Goal: Communication & Community: Answer question/provide support

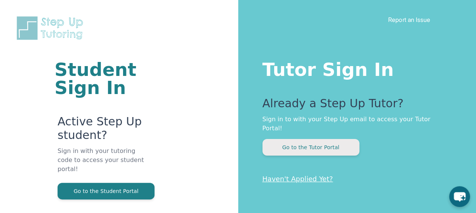
click at [279, 140] on button "Go to the Tutor Portal" at bounding box center [310, 147] width 97 height 17
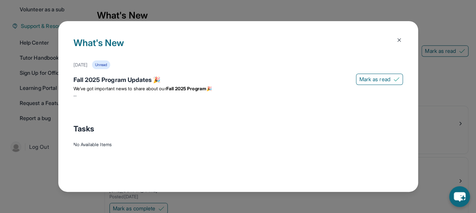
scroll to position [164, 0]
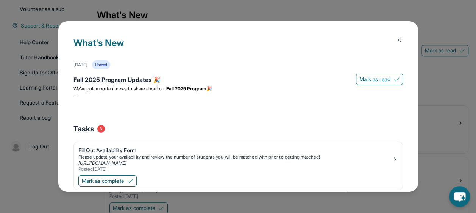
click at [396, 39] on img at bounding box center [399, 40] width 6 height 6
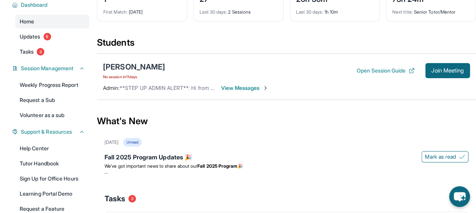
scroll to position [55, 0]
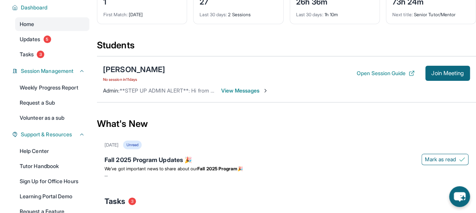
click at [225, 90] on span "View Messages" at bounding box center [244, 91] width 47 height 8
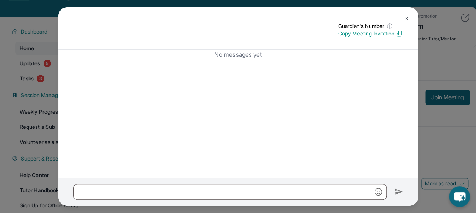
scroll to position [32, 0]
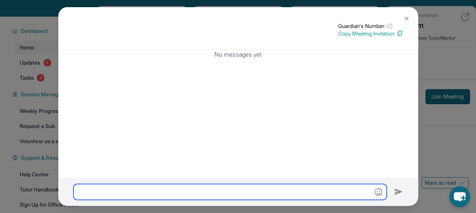
click at [212, 195] on input "text" at bounding box center [229, 192] width 313 height 16
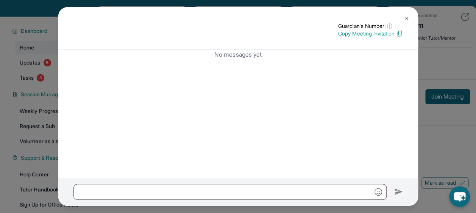
click at [406, 17] on img at bounding box center [406, 19] width 6 height 6
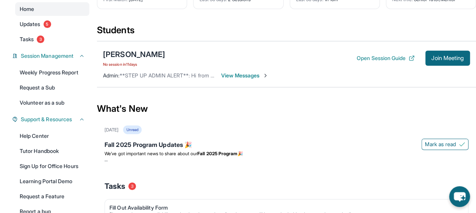
scroll to position [62, 0]
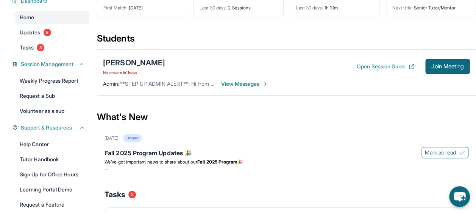
click at [246, 82] on span "View Messages" at bounding box center [244, 84] width 47 height 8
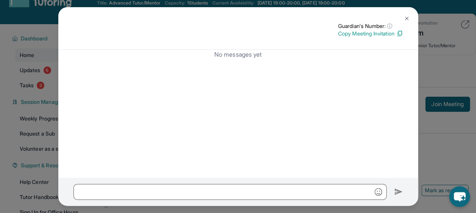
scroll to position [28, 0]
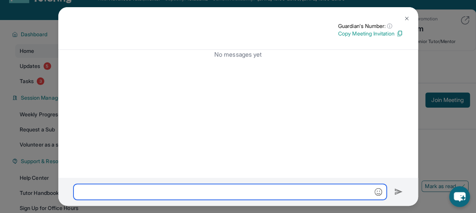
click at [218, 194] on input "text" at bounding box center [229, 192] width 313 height 16
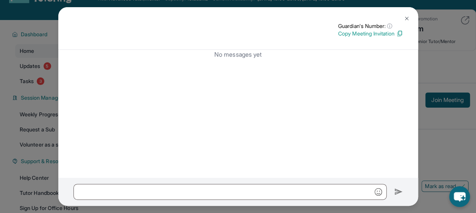
click at [429, 126] on div "Guardian's Number: ⓘ This isn't the guardian's real number — it's a private for…" at bounding box center [238, 106] width 476 height 213
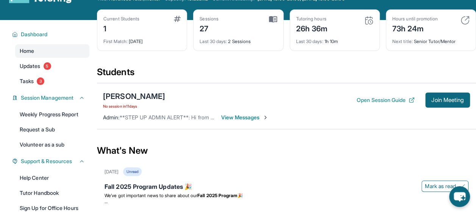
click at [136, 90] on div "[PERSON_NAME] No session [DATE] Open Session Guide Join Meeting Admin : **STEP …" at bounding box center [286, 106] width 379 height 46
click at [143, 98] on div "[PERSON_NAME]" at bounding box center [134, 96] width 62 height 11
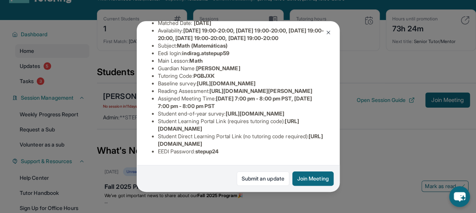
scroll to position [166, 0]
click at [265, 176] on link "Submit an update" at bounding box center [262, 179] width 53 height 14
click at [361, 150] on div "[PERSON_NAME] Guardian: [PERSON_NAME] Student Information [URL][DOMAIN_NAME] Pr…" at bounding box center [238, 106] width 476 height 213
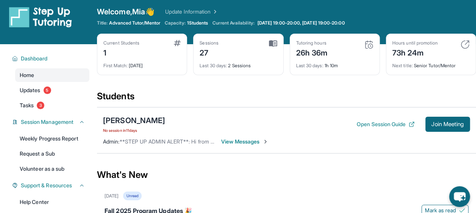
scroll to position [0, 0]
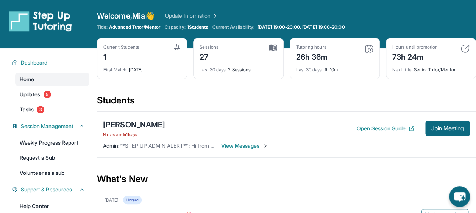
click at [231, 147] on span "View Messages" at bounding box center [244, 146] width 47 height 8
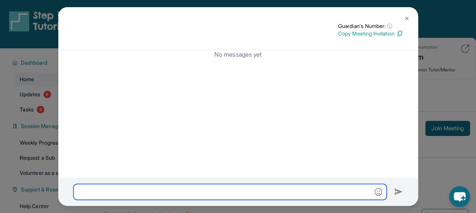
click at [259, 190] on input "text" at bounding box center [229, 192] width 313 height 16
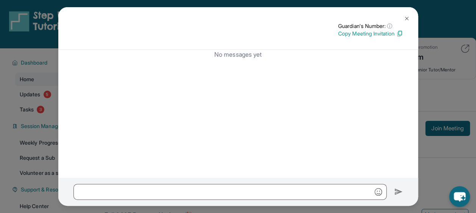
click at [436, 107] on div "Guardian's Number: ⓘ This isn't the guardian's real number — it's a private for…" at bounding box center [238, 106] width 476 height 213
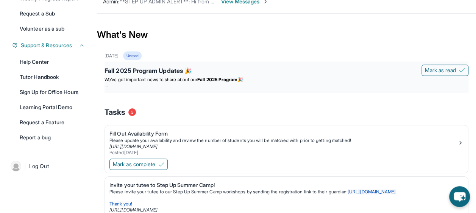
scroll to position [156, 0]
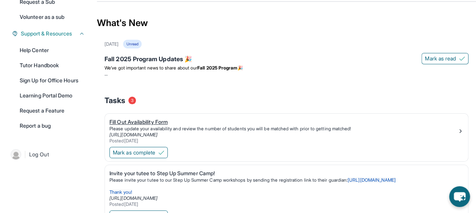
click at [138, 121] on div "Fill Out Availability Form" at bounding box center [283, 122] width 348 height 8
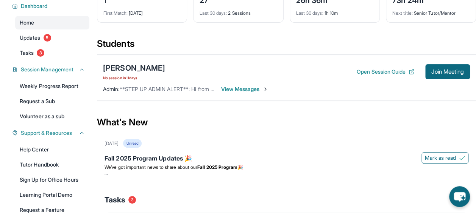
scroll to position [56, 0]
click at [250, 87] on span "View Messages" at bounding box center [244, 90] width 47 height 8
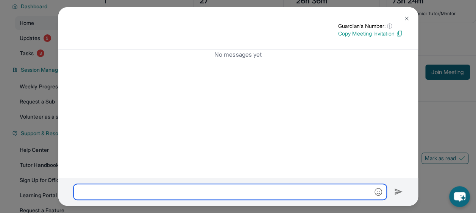
click at [137, 196] on input "text" at bounding box center [229, 192] width 313 height 16
drag, startPoint x: 200, startPoint y: 192, endPoint x: 247, endPoint y: 193, distance: 47.3
click at [247, 193] on input "**********" at bounding box center [229, 192] width 313 height 16
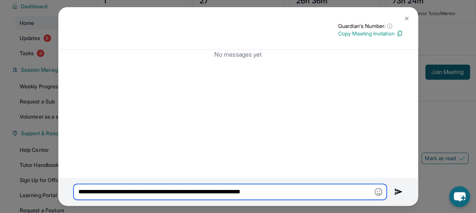
click at [278, 192] on input "**********" at bounding box center [229, 192] width 313 height 16
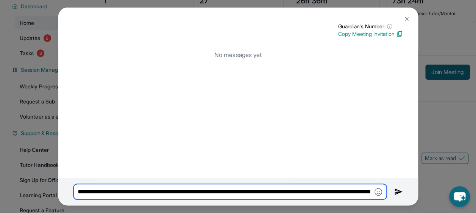
scroll to position [0, 441]
type input "**********"
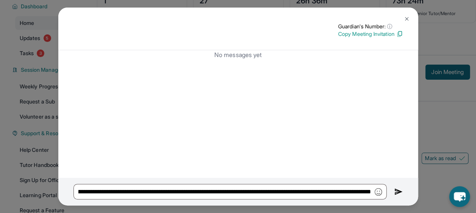
scroll to position [0, 0]
click at [395, 190] on img at bounding box center [398, 192] width 9 height 9
click at [398, 190] on img at bounding box center [398, 192] width 9 height 9
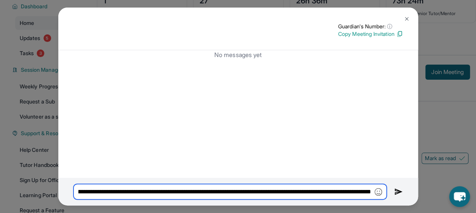
scroll to position [0, 441]
drag, startPoint x: 77, startPoint y: 191, endPoint x: 381, endPoint y: 198, distance: 304.2
click at [381, 198] on input "**********" at bounding box center [229, 192] width 313 height 16
click at [353, 186] on input "**********" at bounding box center [229, 192] width 313 height 16
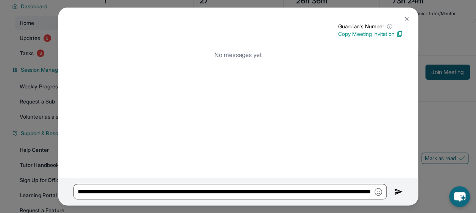
click at [399, 190] on img at bounding box center [398, 192] width 9 height 9
drag, startPoint x: 399, startPoint y: 190, endPoint x: 398, endPoint y: 194, distance: 3.8
click at [398, 194] on img at bounding box center [398, 192] width 9 height 9
click at [433, 101] on div "**********" at bounding box center [238, 106] width 476 height 213
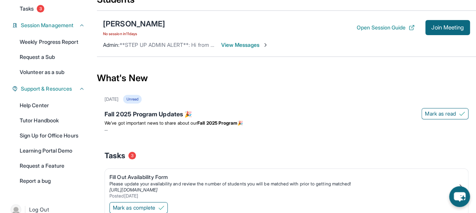
scroll to position [95, 0]
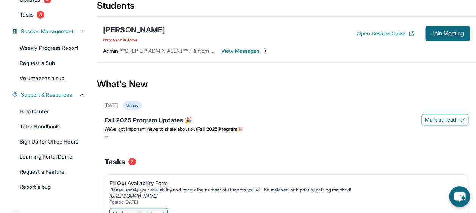
click at [253, 48] on span "View Messages" at bounding box center [244, 51] width 47 height 8
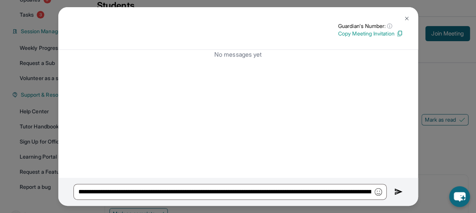
click at [404, 16] on img at bounding box center [406, 19] width 6 height 6
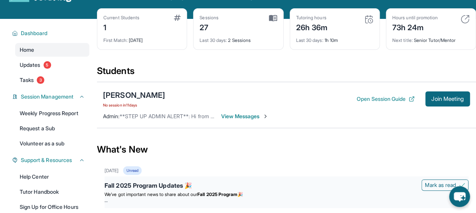
scroll to position [29, 0]
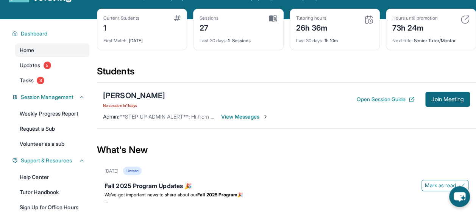
click at [224, 116] on span "View Messages" at bounding box center [244, 117] width 47 height 8
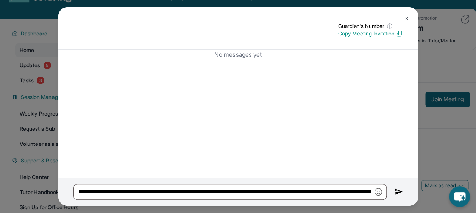
click at [395, 192] on img at bounding box center [398, 192] width 9 height 9
click at [404, 19] on img at bounding box center [406, 19] width 6 height 6
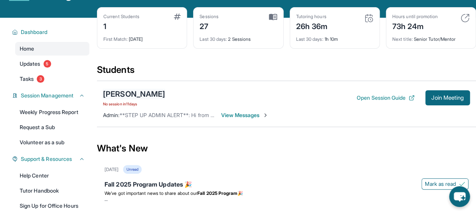
scroll to position [32, 0]
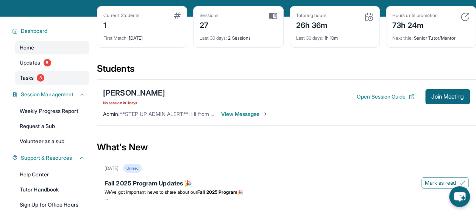
click at [29, 78] on span "Tasks" at bounding box center [27, 78] width 14 height 8
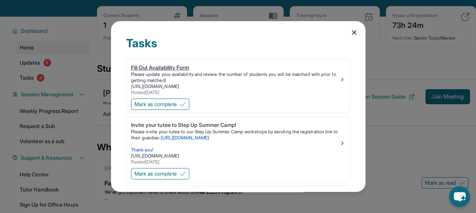
scroll to position [65, 0]
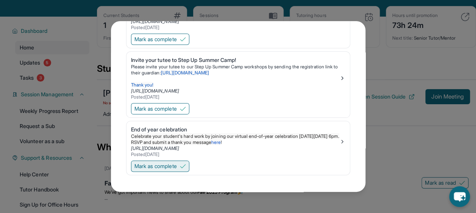
click at [174, 163] on span "Mark as complete" at bounding box center [155, 167] width 42 height 8
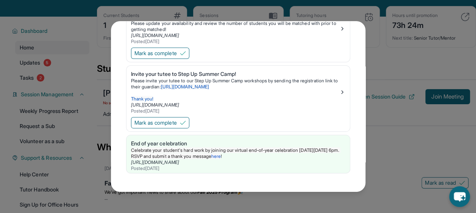
scroll to position [50, 0]
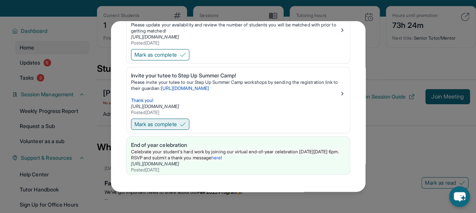
click at [171, 123] on span "Mark as complete" at bounding box center [155, 125] width 42 height 8
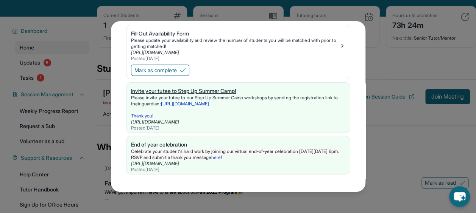
scroll to position [0, 0]
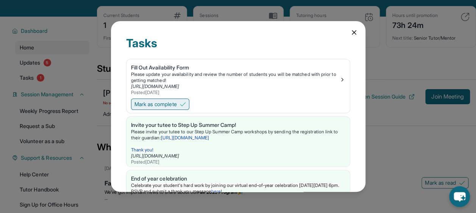
click at [177, 103] on span "Mark as complete" at bounding box center [155, 105] width 42 height 8
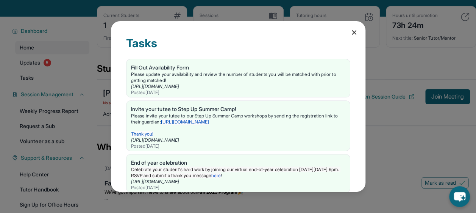
click at [352, 32] on icon at bounding box center [354, 33] width 4 height 4
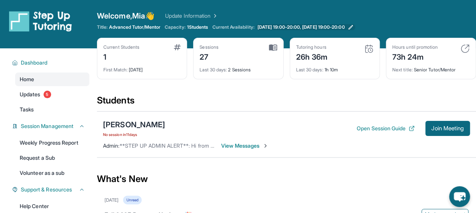
click at [279, 24] on span "[DATE] 19:00-20:00, [DATE] 19:00-20:00" at bounding box center [300, 27] width 87 height 6
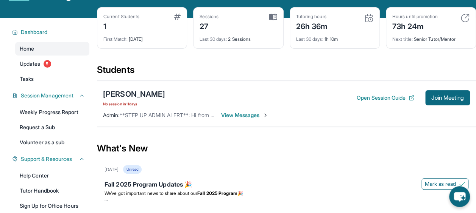
scroll to position [33, 0]
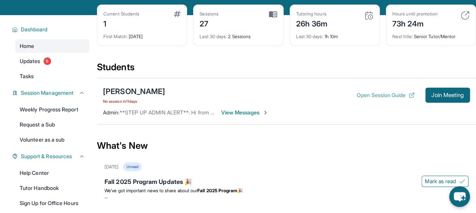
click at [380, 93] on button "Open Session Guide" at bounding box center [385, 96] width 58 height 8
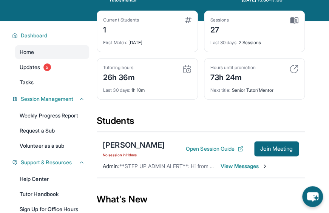
click at [319, 86] on main "Current Students 1 First Match : [DATE] Sessions 27 Last 30 days : 2 Sessions T…" at bounding box center [213, 175] width 233 height 308
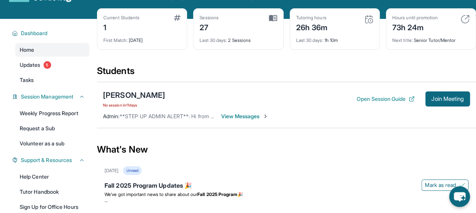
scroll to position [29, 0]
